Goal: Check status: Check status

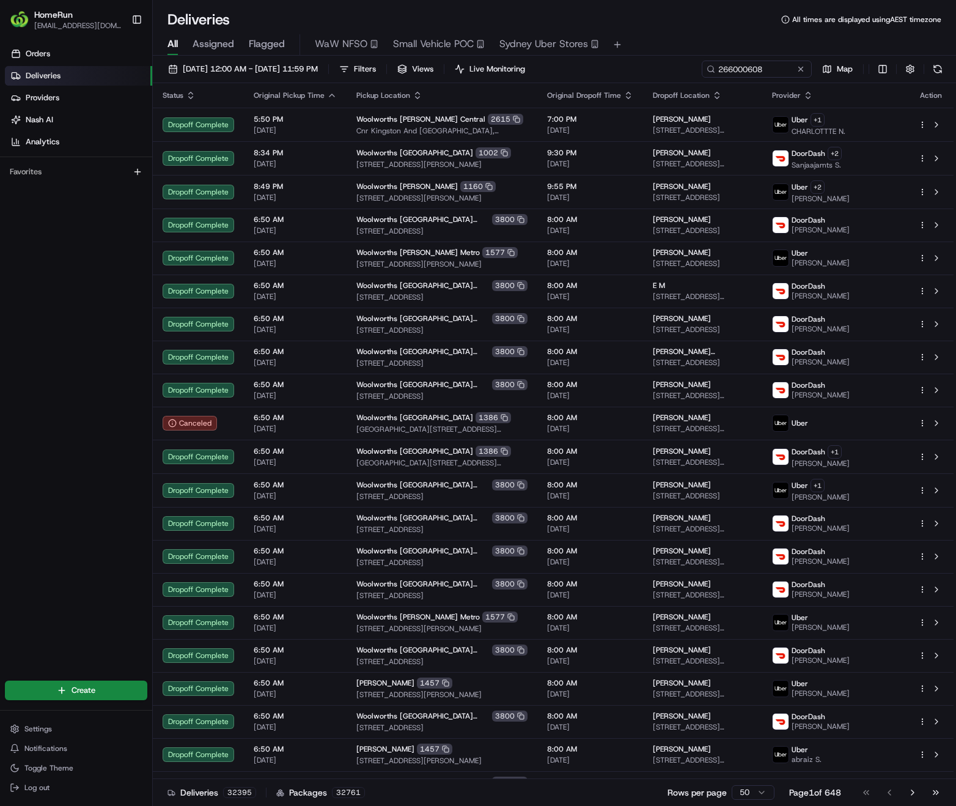
type input "266000608"
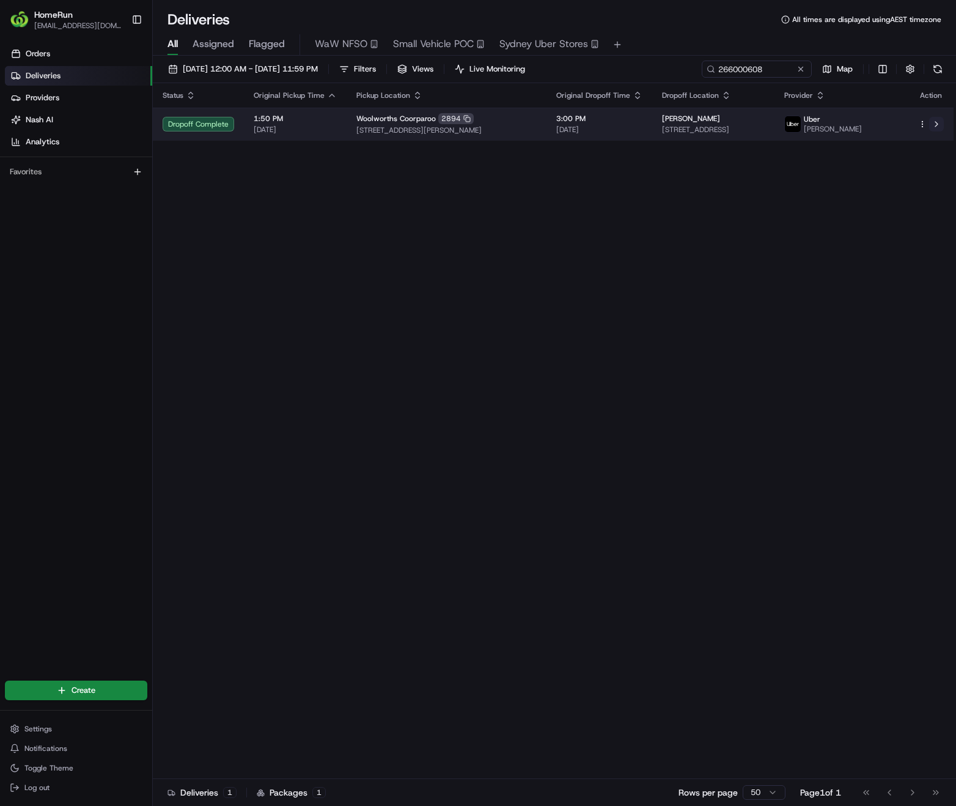
click at [937, 123] on button at bounding box center [936, 124] width 15 height 15
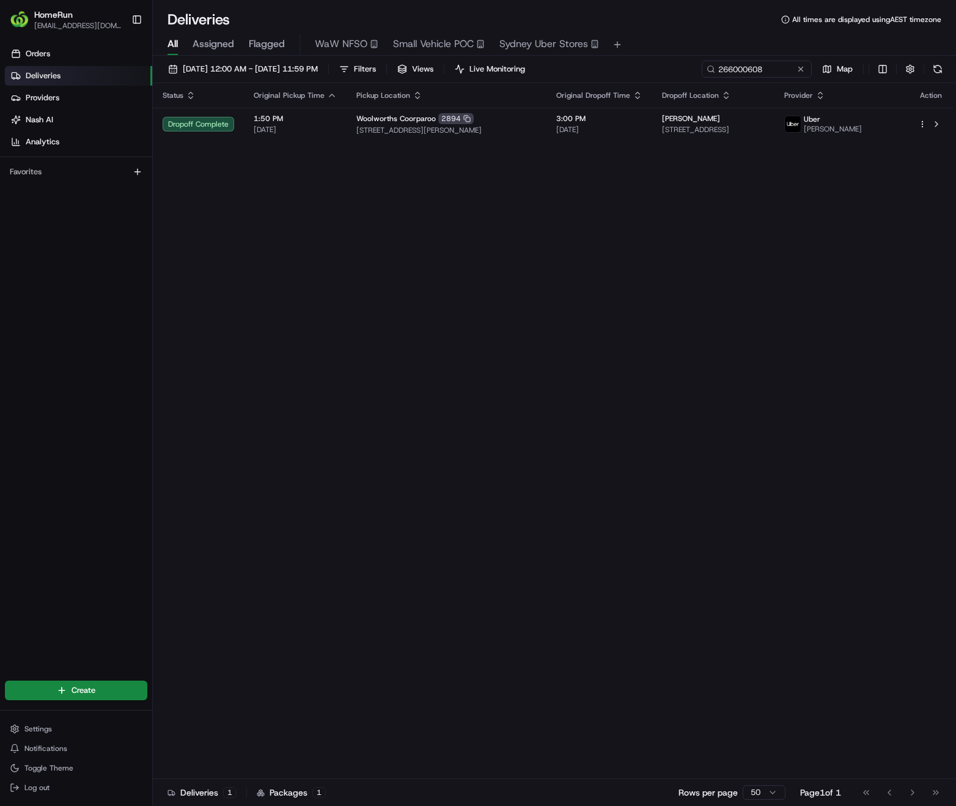
click at [516, 287] on div "Status Original Pickup Time Pickup Location Original Dropoff Time Dropoff Locat…" at bounding box center [553, 431] width 801 height 696
click at [805, 70] on button at bounding box center [801, 69] width 12 height 12
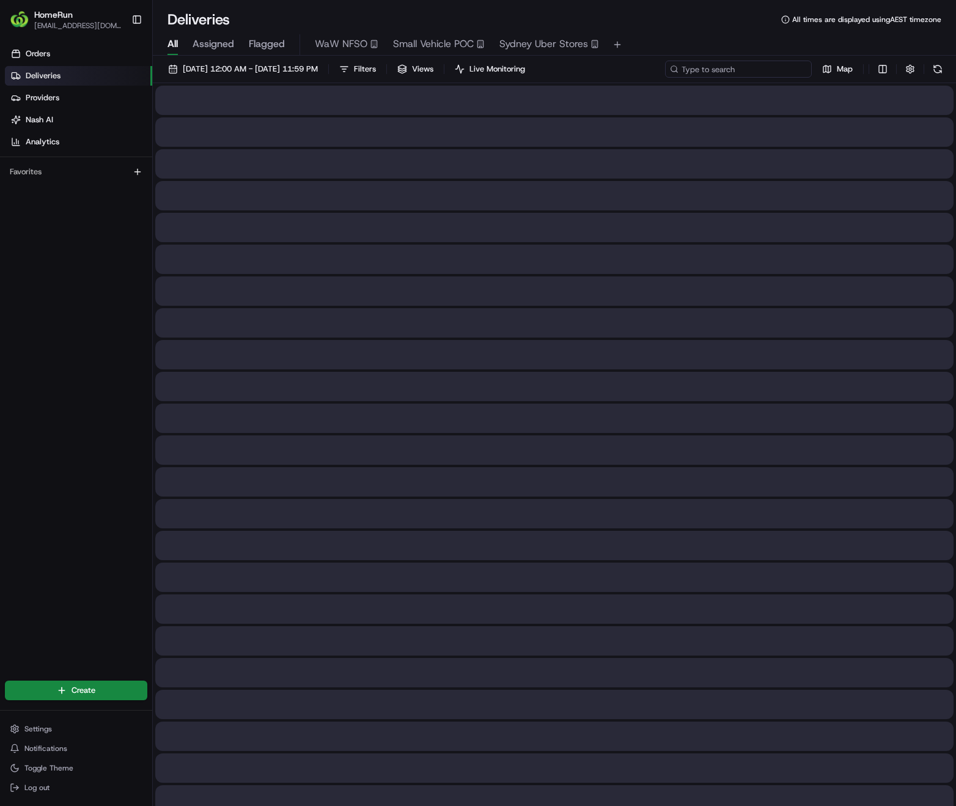
click at [753, 68] on input at bounding box center [738, 69] width 147 height 17
paste input "265777386"
type input "265777386"
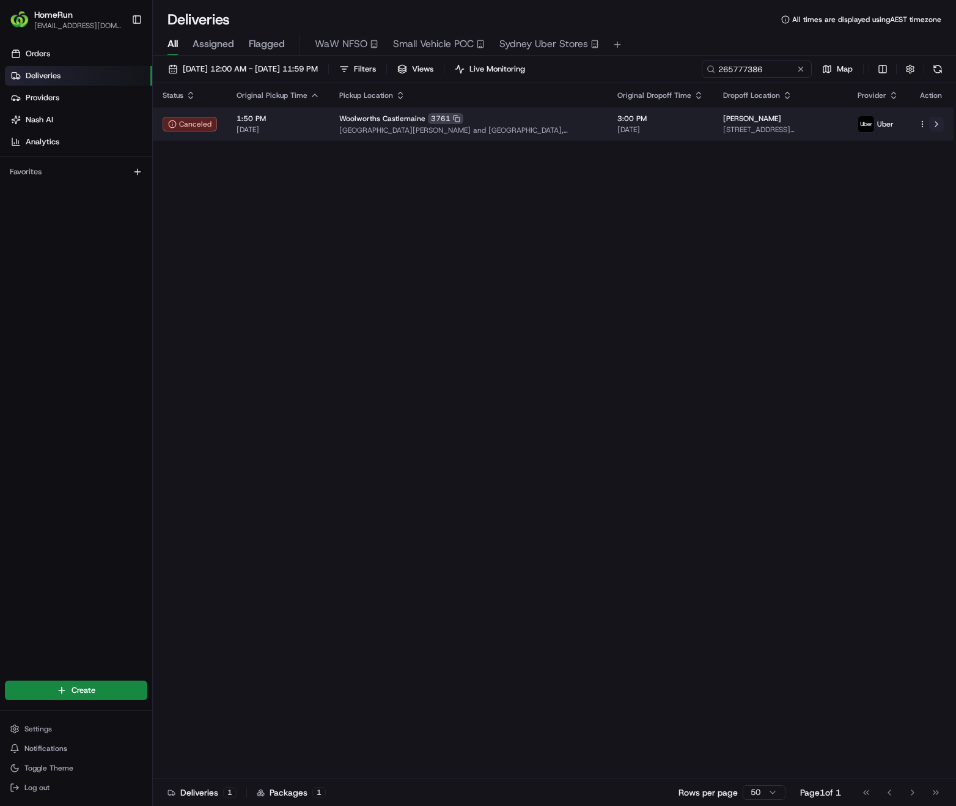
click at [937, 128] on button at bounding box center [936, 124] width 15 height 15
click at [938, 128] on button at bounding box center [936, 124] width 15 height 15
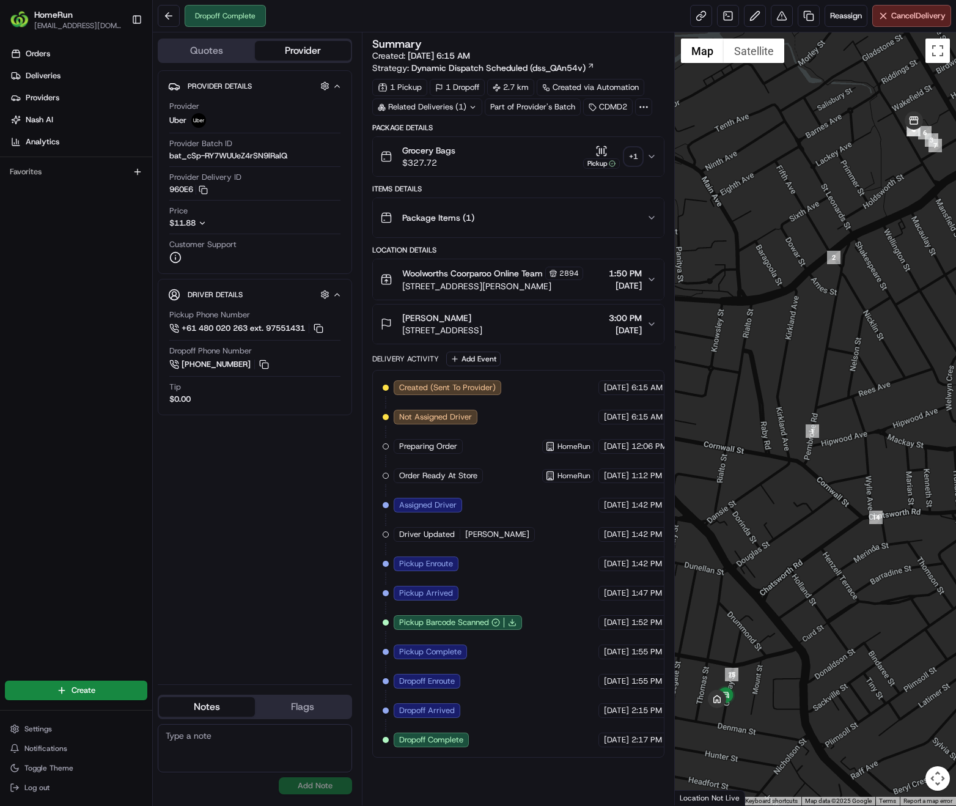
click at [636, 160] on div "+ 1" at bounding box center [633, 156] width 17 height 17
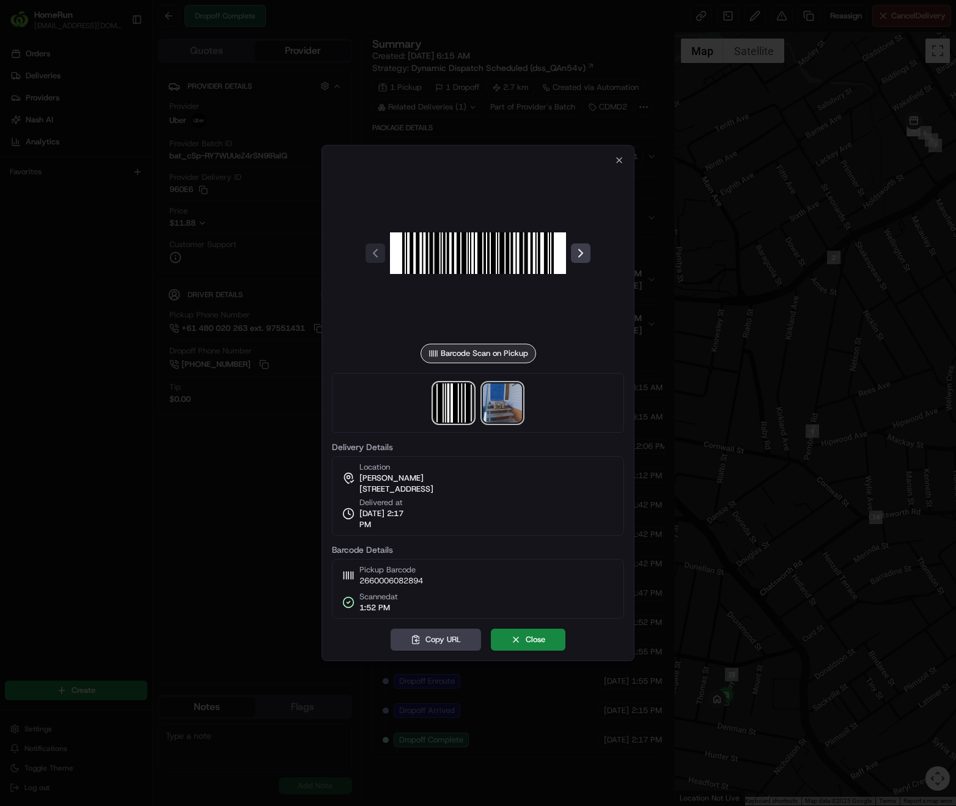
click at [507, 409] on img at bounding box center [502, 402] width 39 height 39
click at [530, 133] on div at bounding box center [478, 403] width 956 height 806
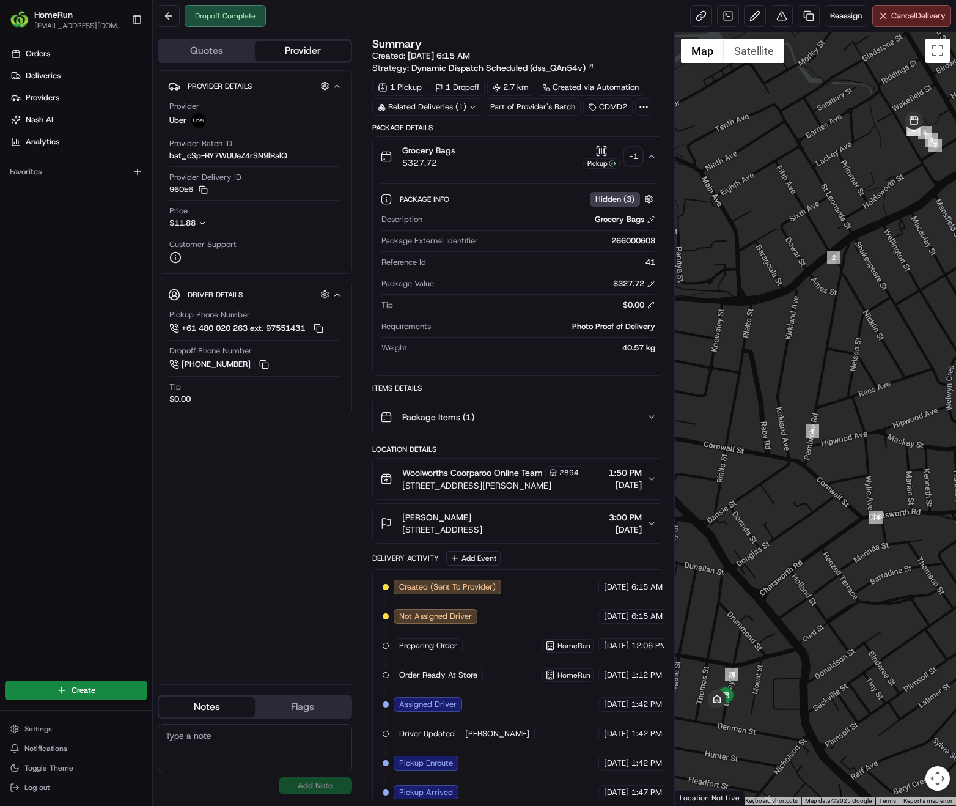
click at [470, 108] on icon at bounding box center [473, 107] width 8 height 8
click at [457, 156] on span "265261466" at bounding box center [451, 155] width 44 height 11
click at [649, 416] on icon "button" at bounding box center [652, 417] width 10 height 10
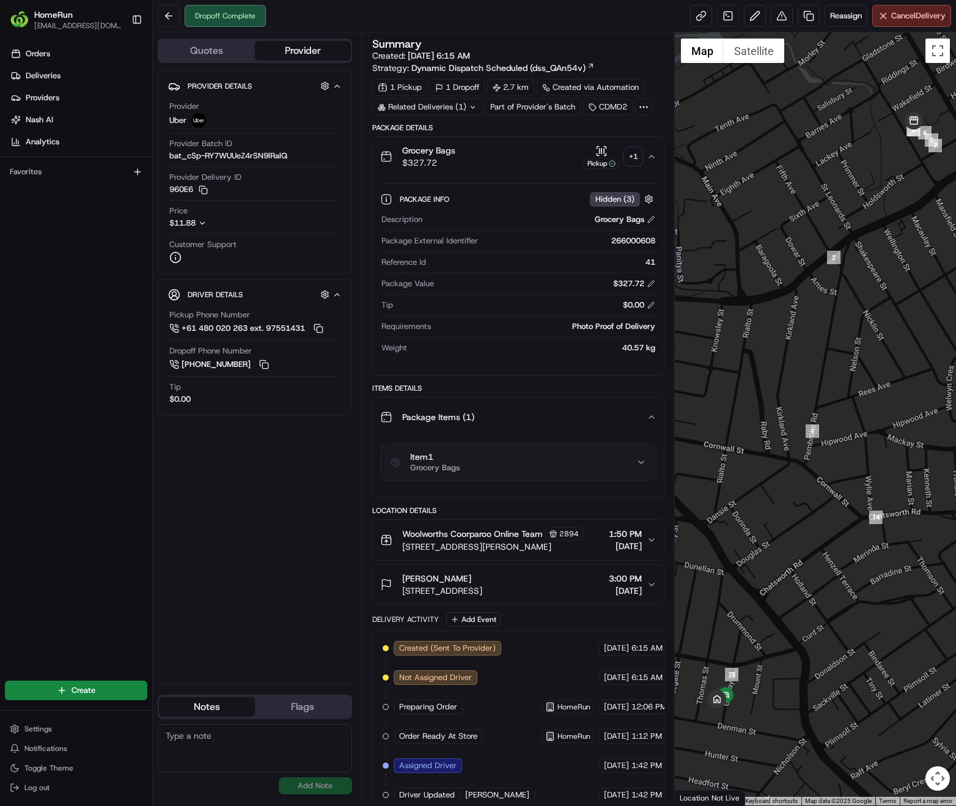
click at [650, 454] on button "Item 1 Grocery Bags" at bounding box center [518, 461] width 275 height 35
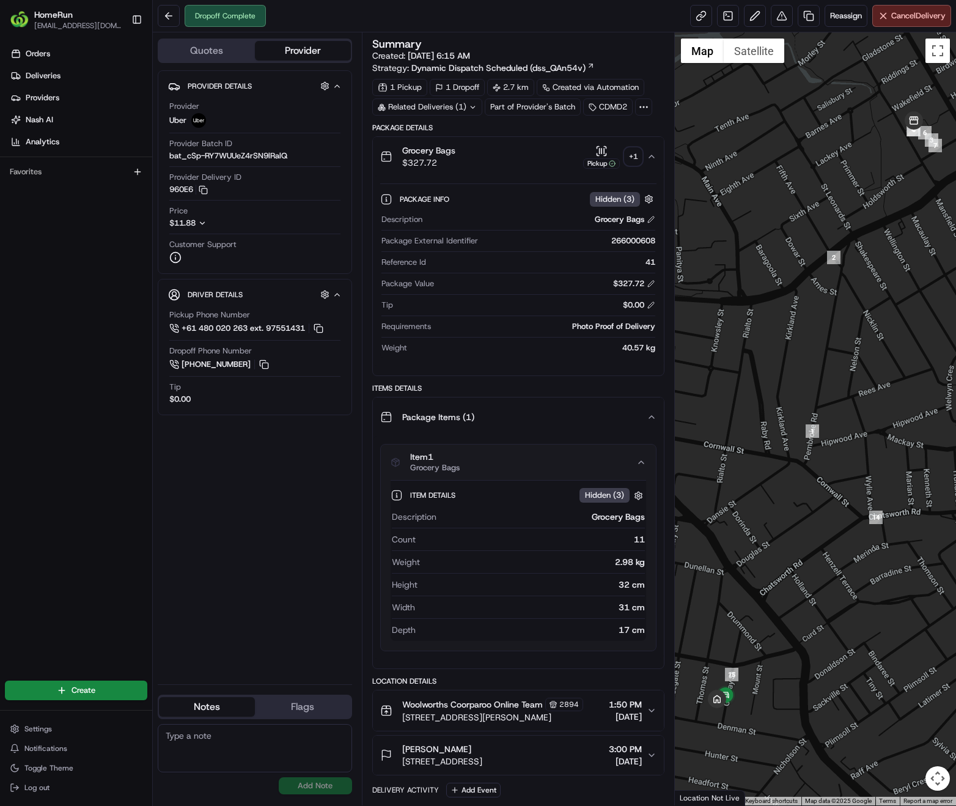
drag, startPoint x: 626, startPoint y: 545, endPoint x: 647, endPoint y: 543, distance: 21.5
click at [647, 543] on div "Item Details Hidden ( 3 ) Description Grocery Bags Count 11 Weight 2.98 kg Heig…" at bounding box center [518, 565] width 275 height 171
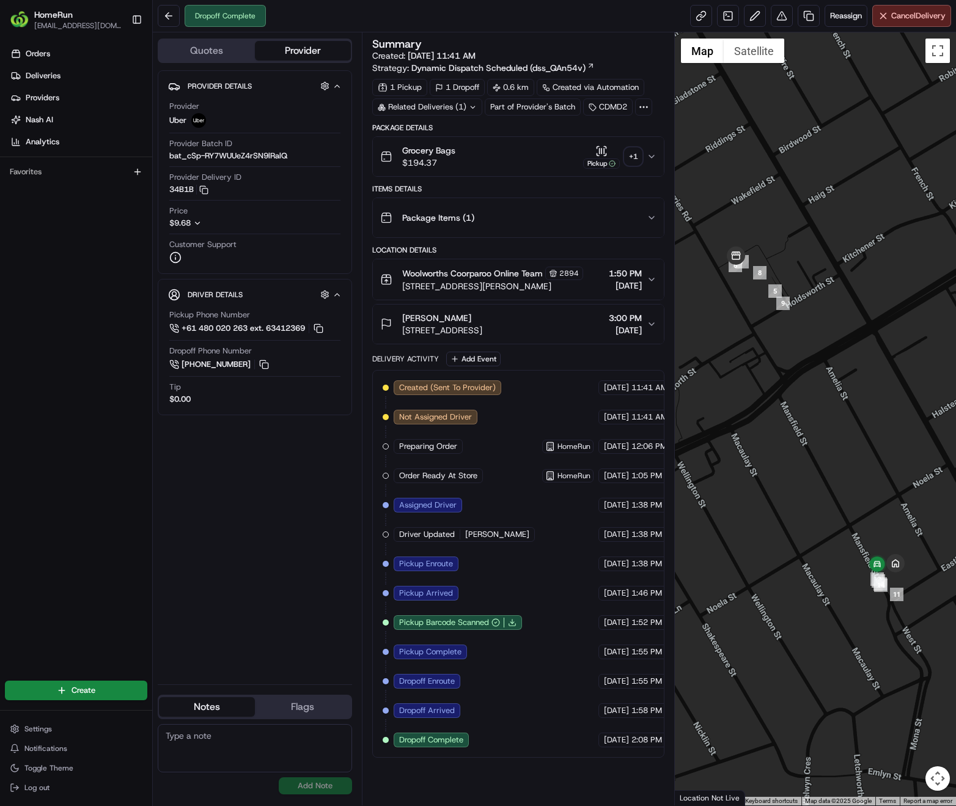
click at [639, 164] on div "+ 1" at bounding box center [633, 156] width 17 height 17
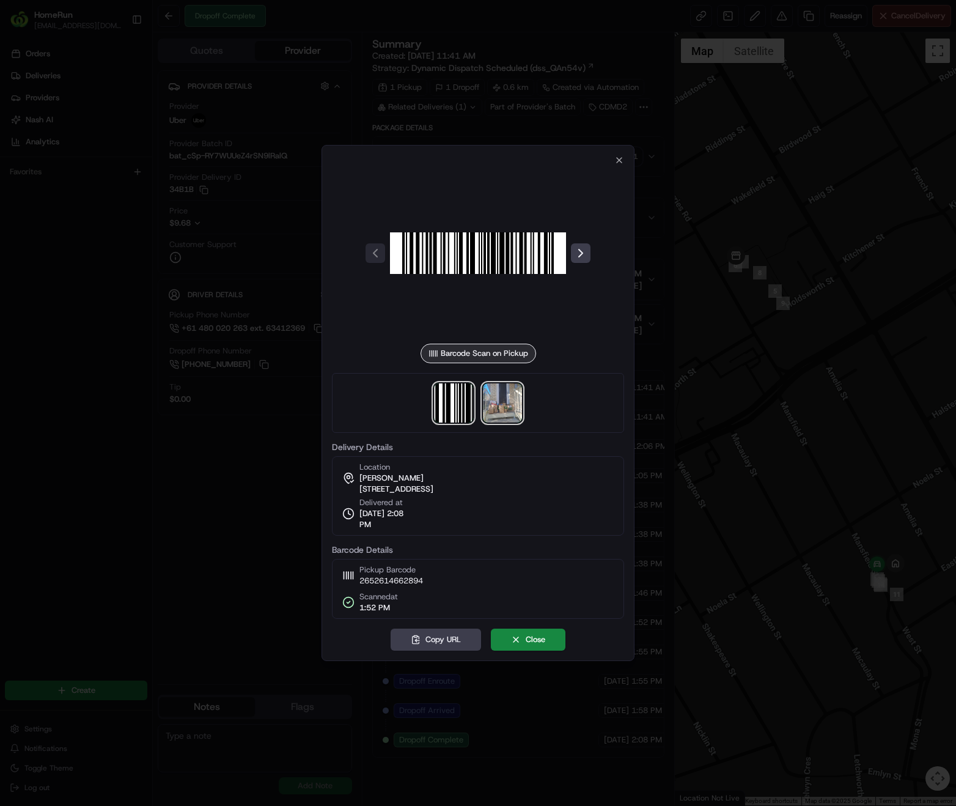
click at [516, 414] on img at bounding box center [502, 402] width 39 height 39
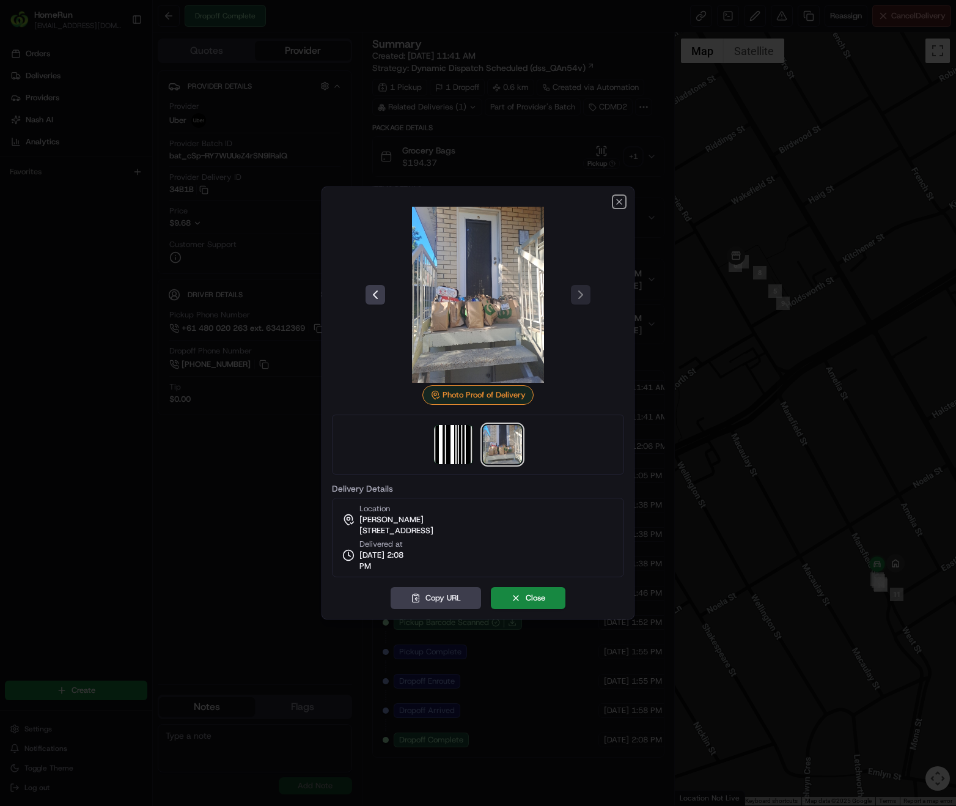
click at [620, 205] on icon "button" at bounding box center [619, 202] width 10 height 10
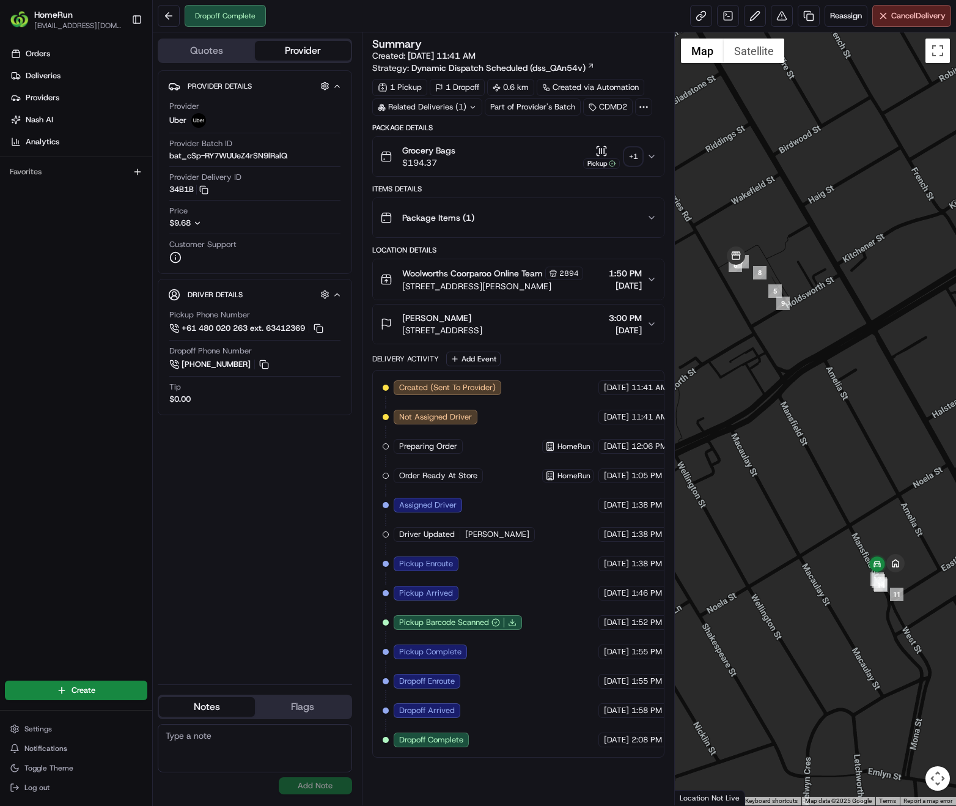
click at [652, 326] on icon "button" at bounding box center [652, 324] width 10 height 10
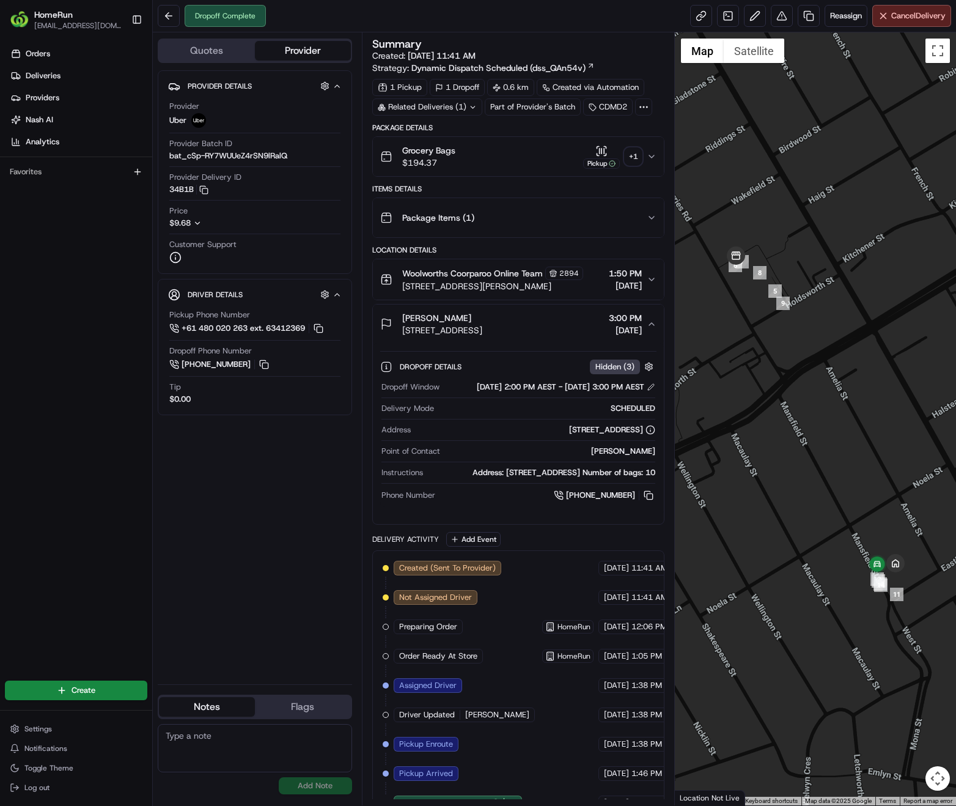
click at [652, 326] on icon "button" at bounding box center [652, 324] width 10 height 10
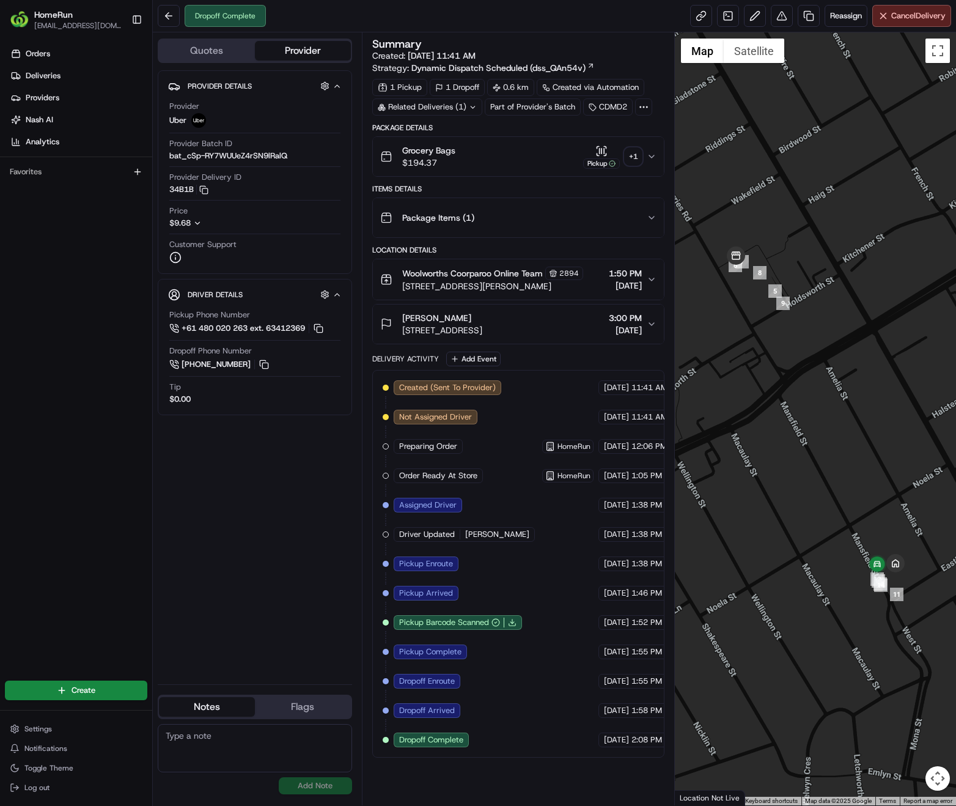
click at [654, 277] on icon "button" at bounding box center [652, 279] width 10 height 10
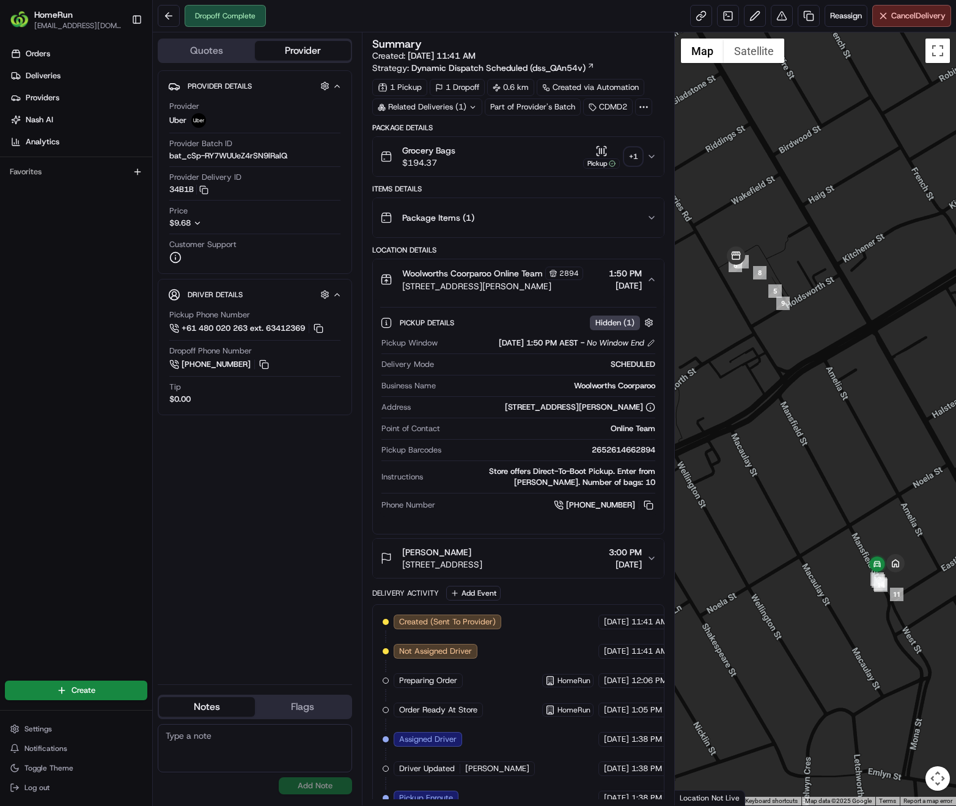
click at [654, 277] on icon "button" at bounding box center [652, 279] width 10 height 10
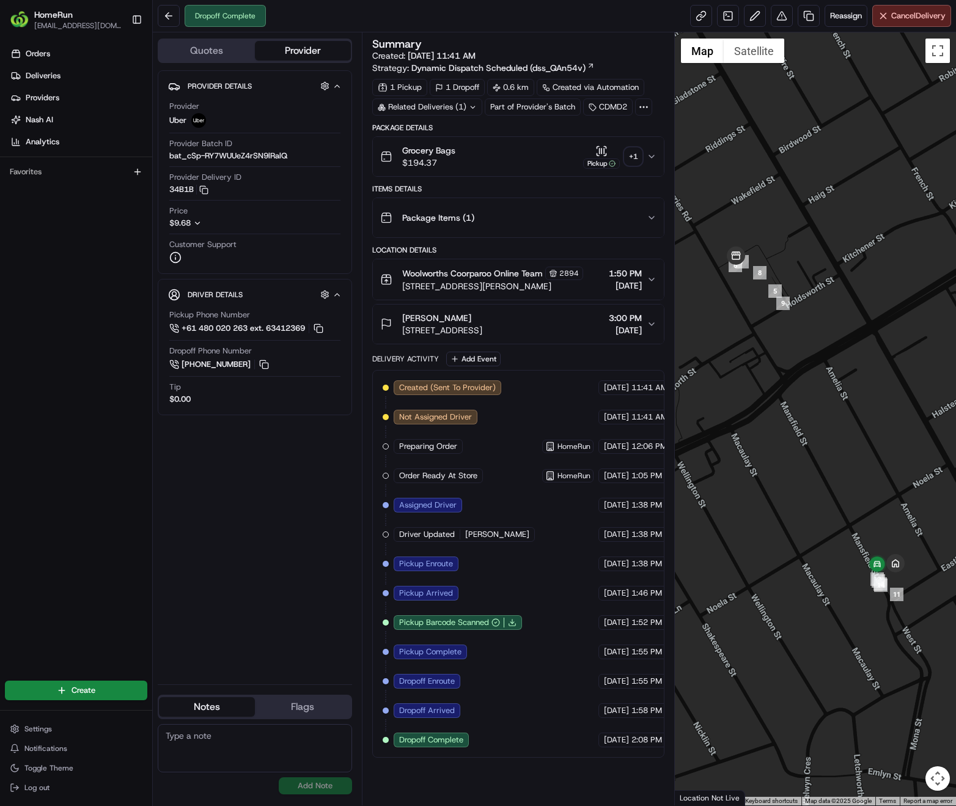
click at [654, 218] on icon "button" at bounding box center [652, 218] width 10 height 10
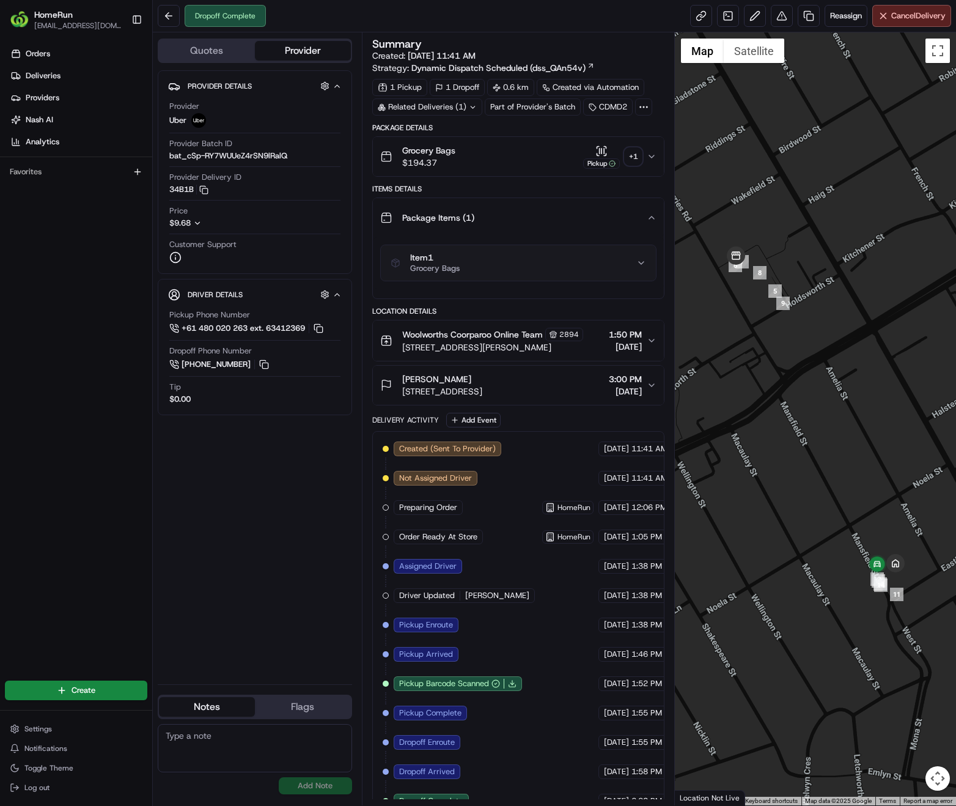
click at [642, 270] on button "Item 1 Grocery Bags" at bounding box center [518, 262] width 275 height 35
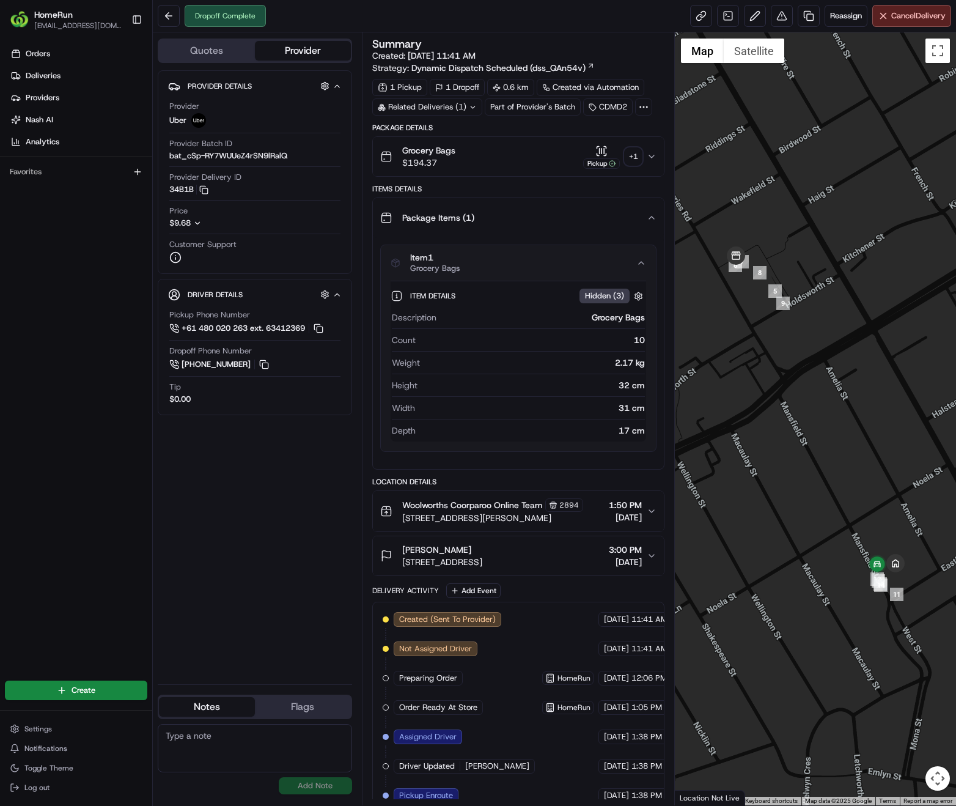
click at [628, 156] on div "+ 1" at bounding box center [633, 156] width 17 height 17
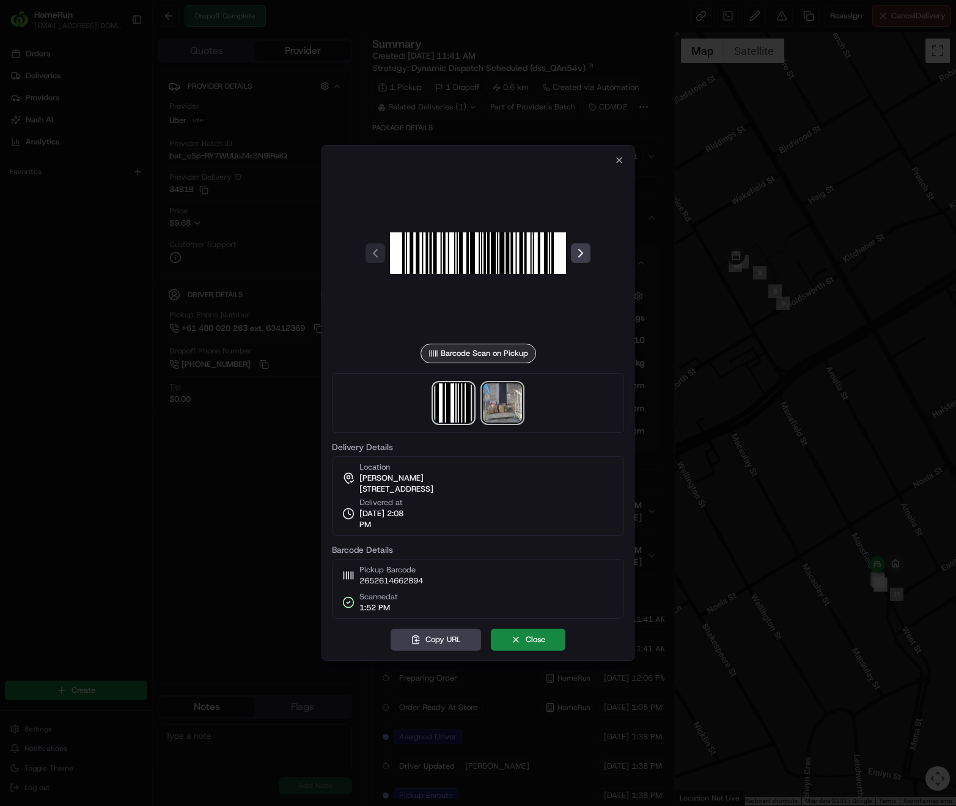
click at [510, 414] on img at bounding box center [502, 402] width 39 height 39
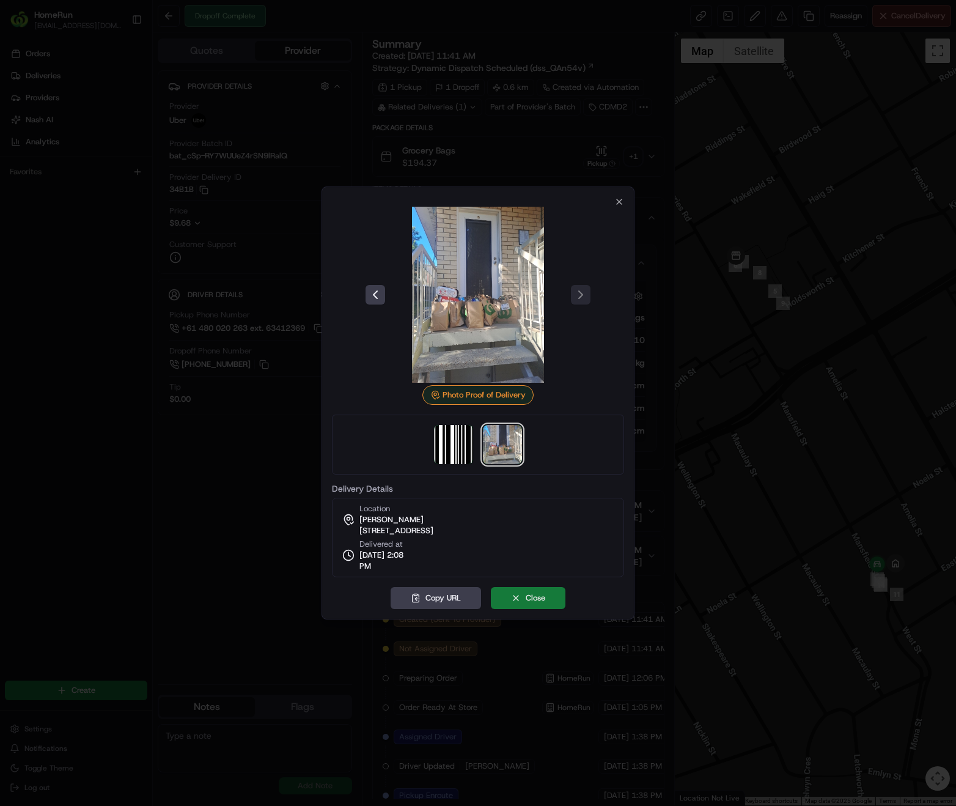
click at [531, 595] on button "Close" at bounding box center [528, 598] width 75 height 22
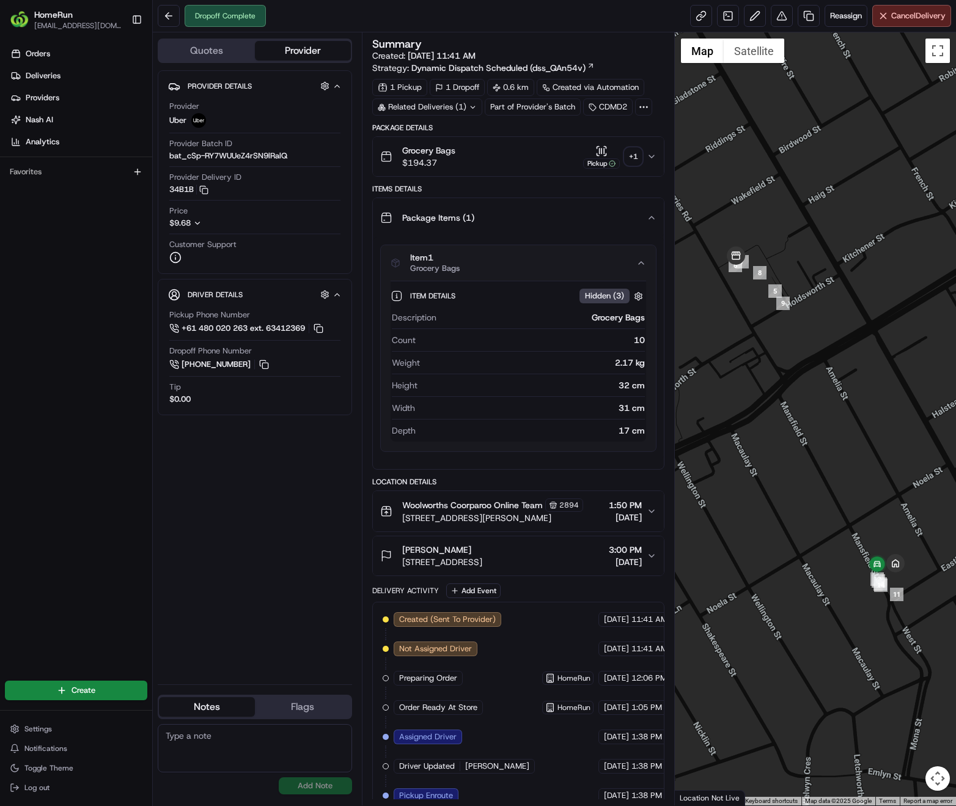
click at [654, 156] on icon "button" at bounding box center [651, 156] width 5 height 2
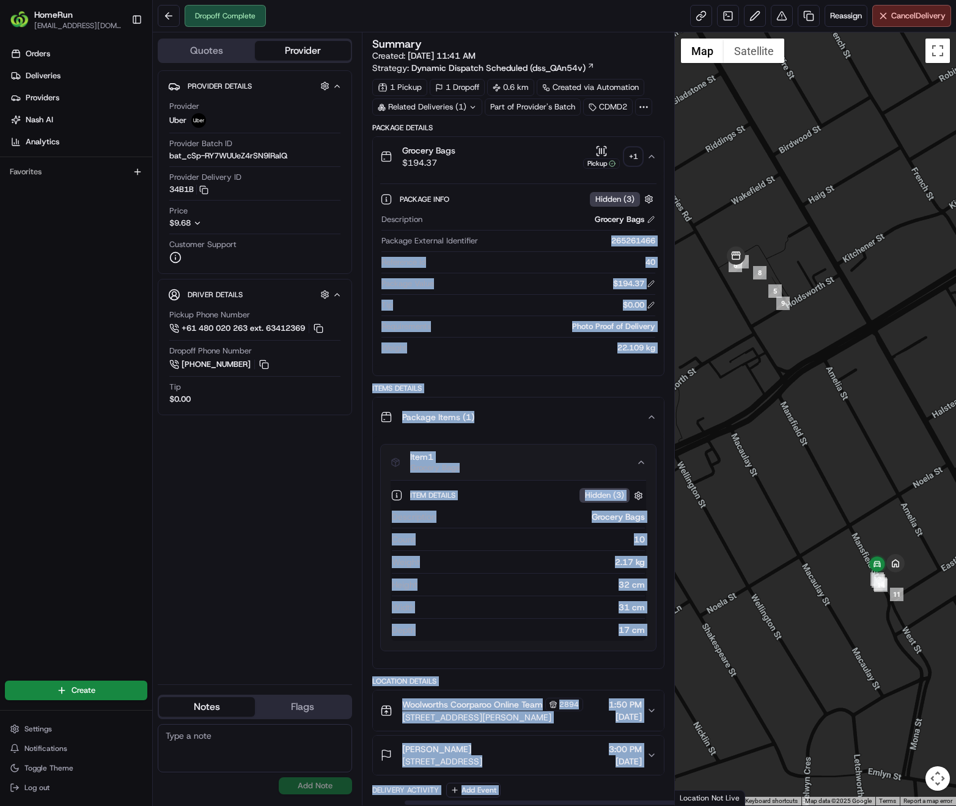
scroll to position [0, 45]
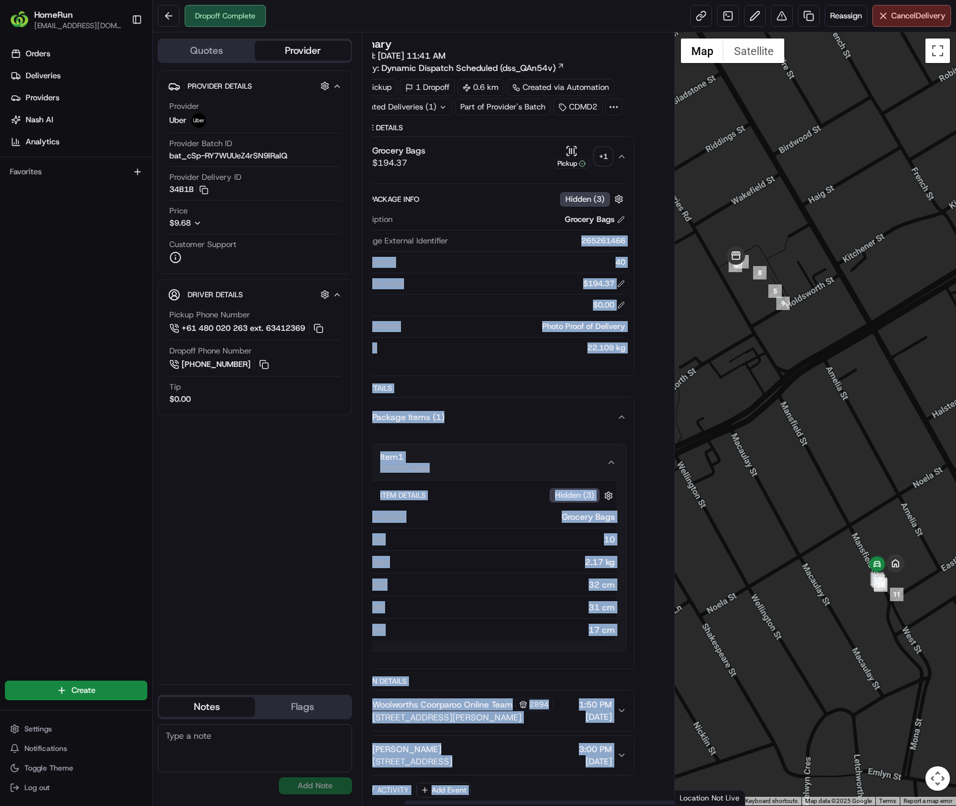
drag, startPoint x: 609, startPoint y: 238, endPoint x: 657, endPoint y: 242, distance: 47.9
click at [657, 242] on div "Summary Created: 23/08/2025 11:41 AM Strategy: Dynamic Dispatch Scheduled (dss_…" at bounding box center [518, 419] width 292 height 760
click at [540, 240] on div "265261466" at bounding box center [539, 240] width 172 height 11
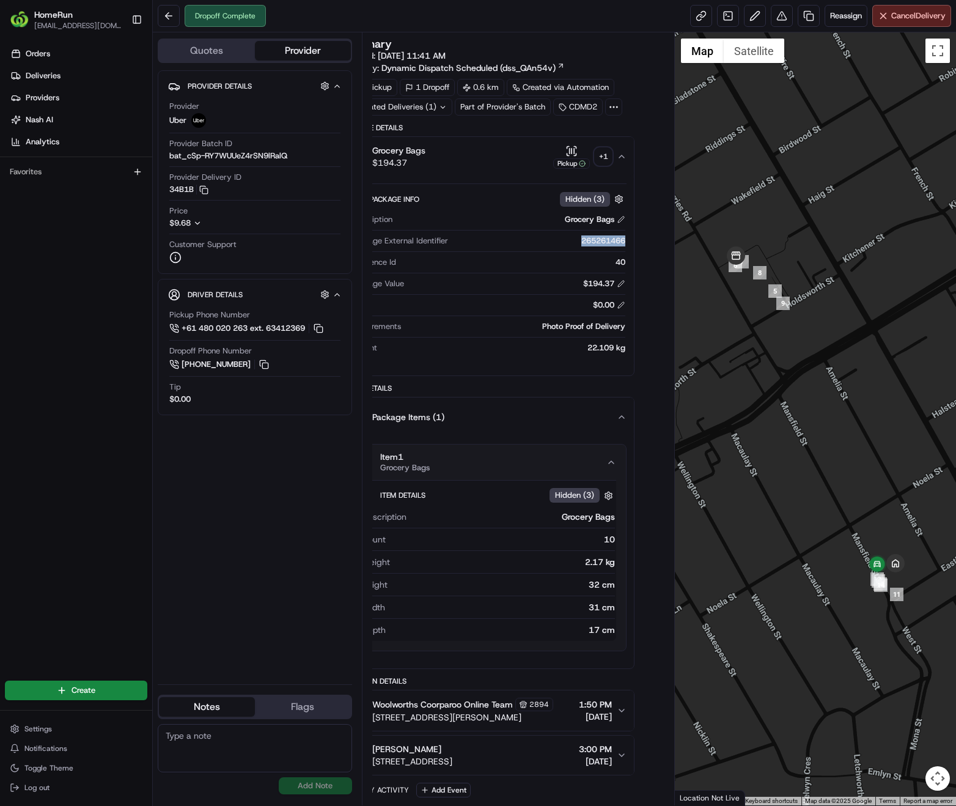
drag, startPoint x: 558, startPoint y: 239, endPoint x: 608, endPoint y: 244, distance: 50.4
click at [608, 244] on div "265261466" at bounding box center [539, 240] width 172 height 11
copy div "265261466"
click at [617, 155] on icon "button" at bounding box center [622, 157] width 10 height 10
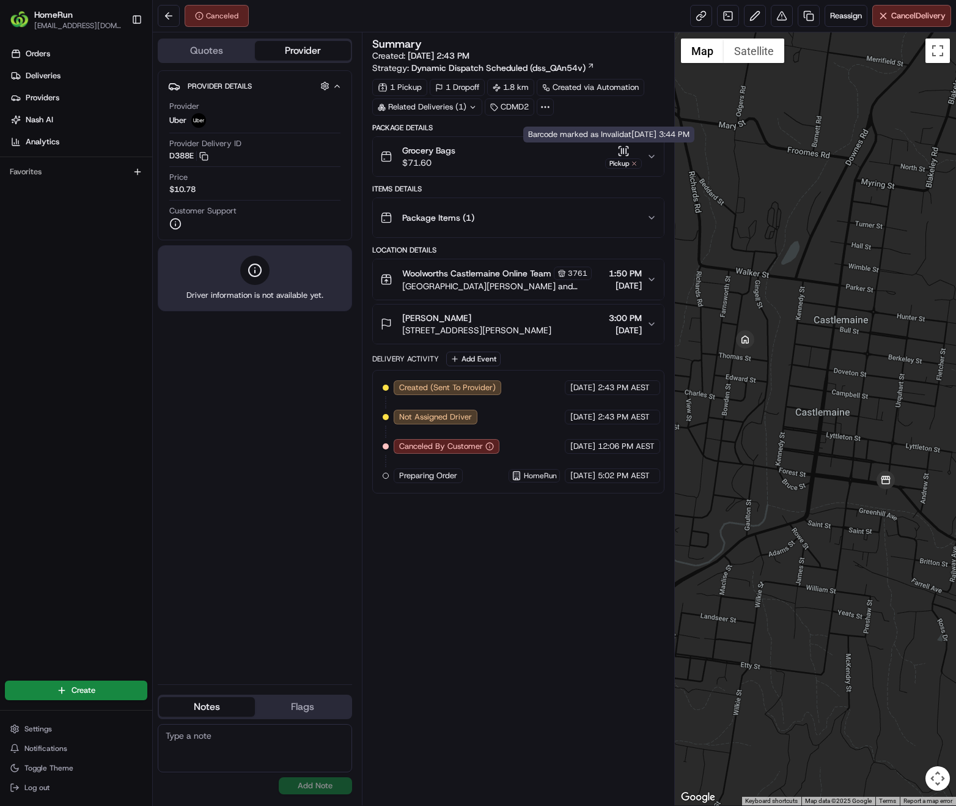
click at [619, 155] on icon "button" at bounding box center [620, 154] width 2 height 2
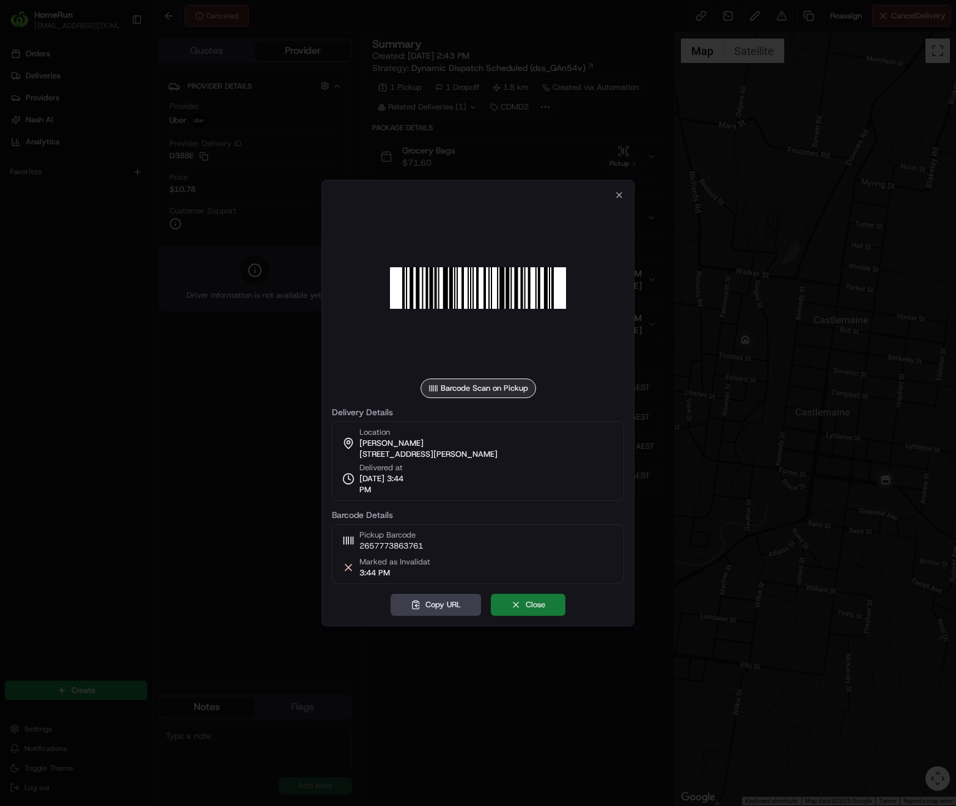
click at [527, 606] on button "Close" at bounding box center [528, 604] width 75 height 22
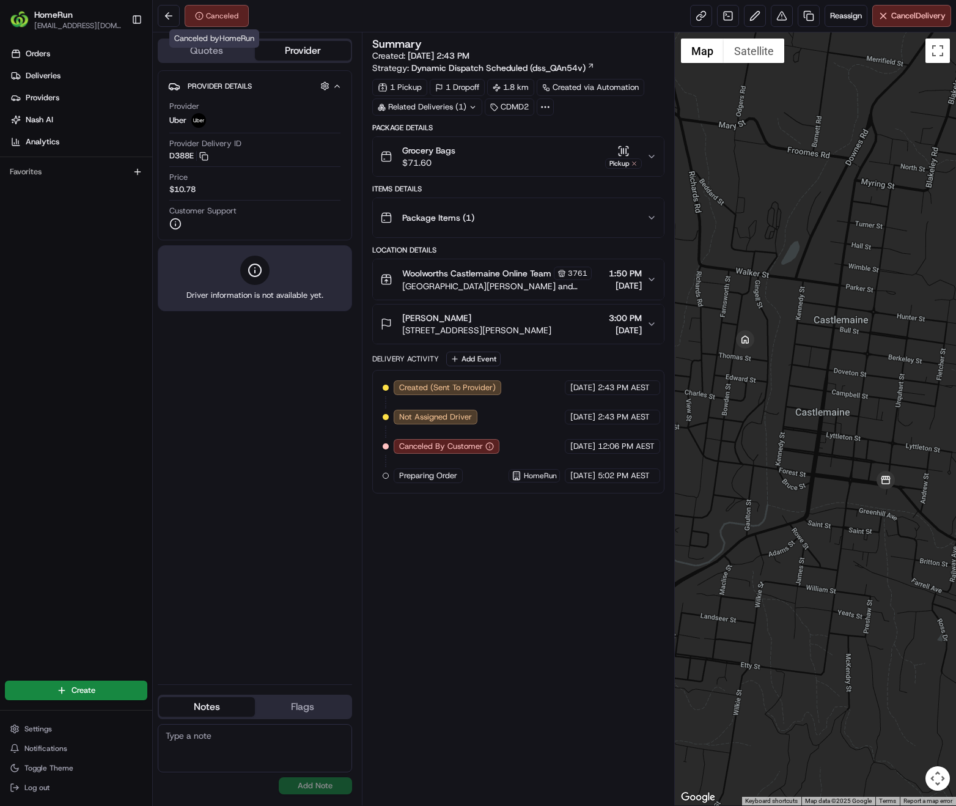
click at [221, 19] on div "Canceled" at bounding box center [217, 16] width 64 height 22
click at [491, 541] on div "Summary Created: 21/08/2025 2:43 PM Strategy: Dynamic Dispatch Scheduled (dss_Q…" at bounding box center [518, 419] width 292 height 760
drag, startPoint x: 420, startPoint y: 488, endPoint x: 678, endPoint y: 444, distance: 262.1
click at [654, 483] on div "Created (Sent To Provider) Uber 21/08/2025 2:43 PM AEST Not Assigned Driver Ube…" at bounding box center [518, 431] width 271 height 103
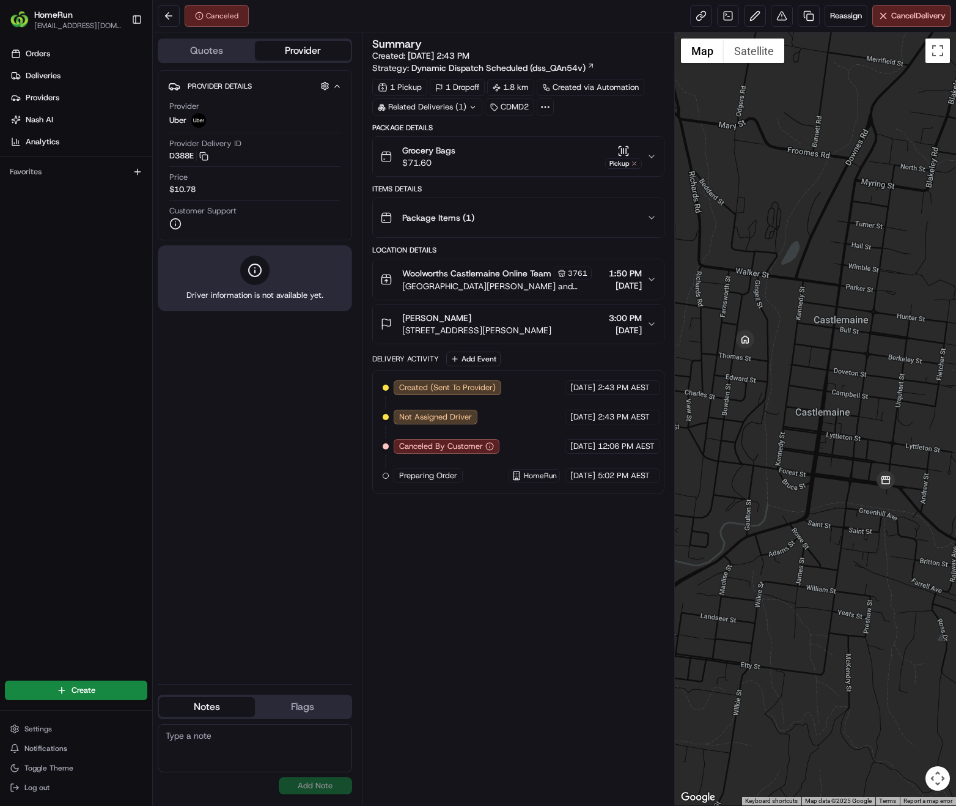
click at [491, 565] on div "Summary Created: 21/08/2025 2:43 PM Strategy: Dynamic Dispatch Scheduled (dss_Q…" at bounding box center [518, 419] width 292 height 760
click at [846, 14] on span "Reassign" at bounding box center [846, 15] width 32 height 11
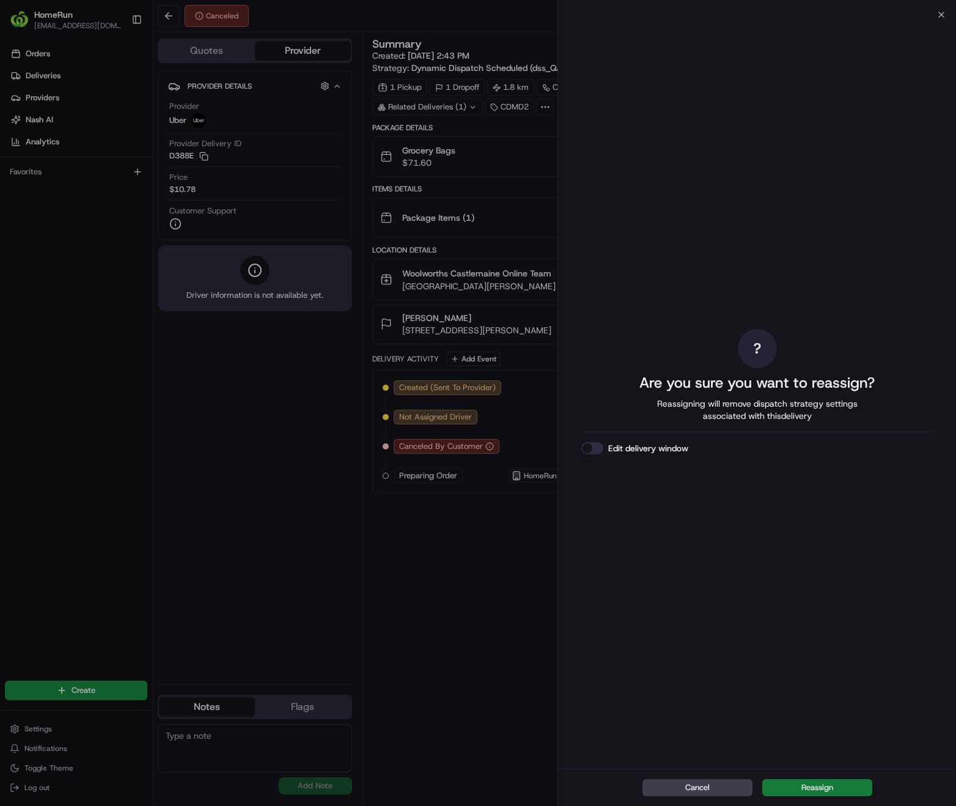
click at [815, 784] on button "Reassign" at bounding box center [817, 787] width 110 height 17
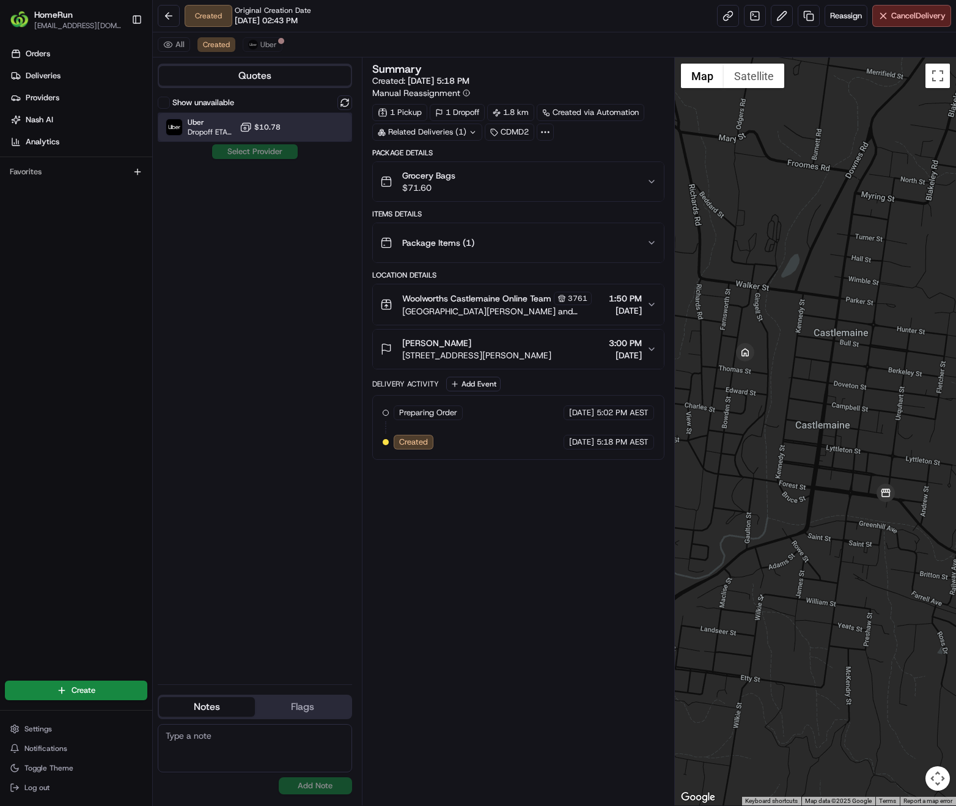
click at [317, 129] on div at bounding box center [314, 127] width 15 height 15
click at [274, 150] on button "Assign Provider" at bounding box center [254, 151] width 87 height 15
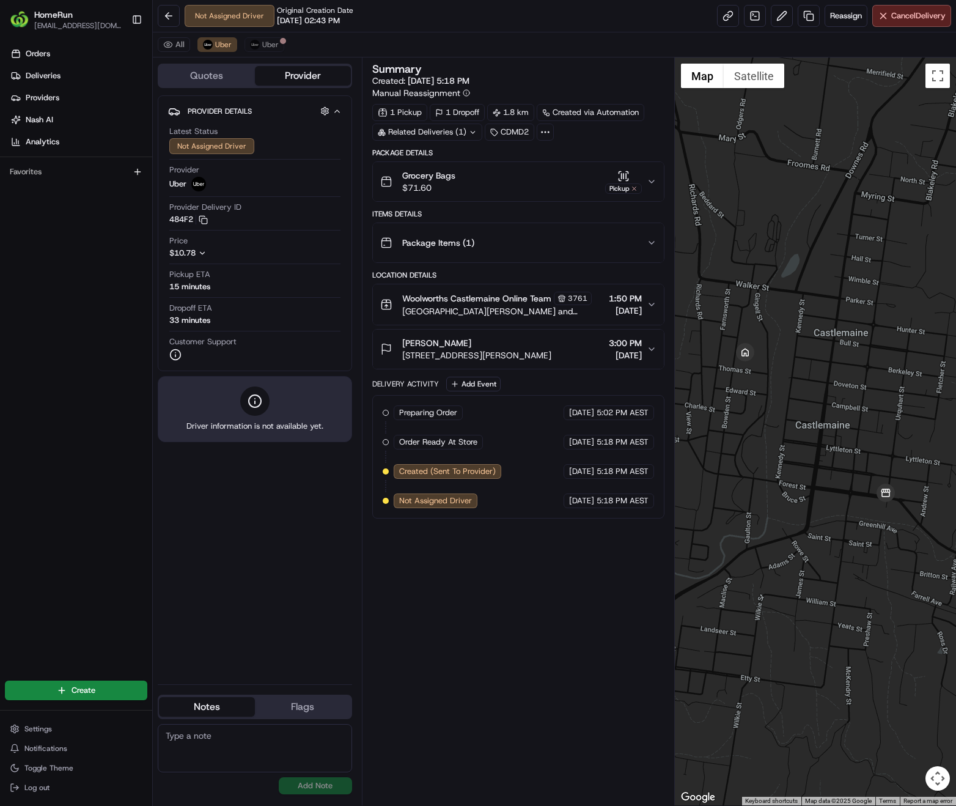
click at [478, 664] on div "Summary Created: 23/08/2025 5:18 PM Manual Reassignment 1 Pickup 1 Dropoff 1.8 …" at bounding box center [518, 431] width 292 height 735
click at [723, 18] on link at bounding box center [728, 16] width 22 height 22
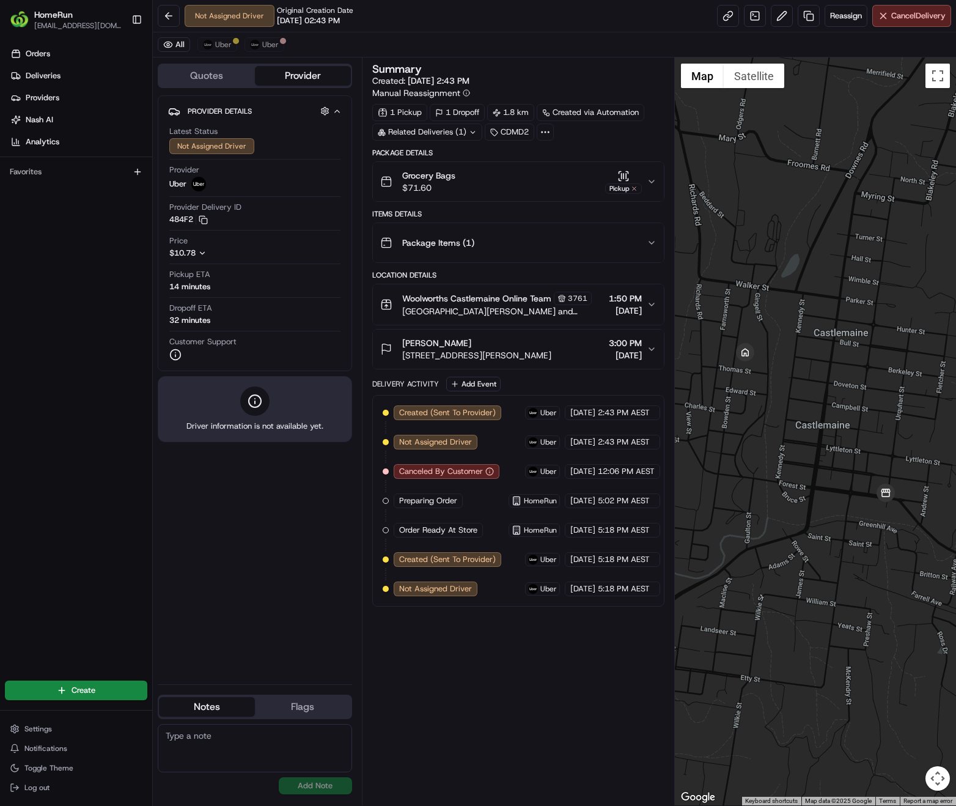
click at [389, 389] on div "Delivery Activity" at bounding box center [405, 384] width 67 height 10
click at [240, 590] on div "Provider Details Hidden ( 2 ) Latest Status Not Assigned Driver Provider Uber P…" at bounding box center [255, 384] width 194 height 579
